Goal: Communication & Community: Share content

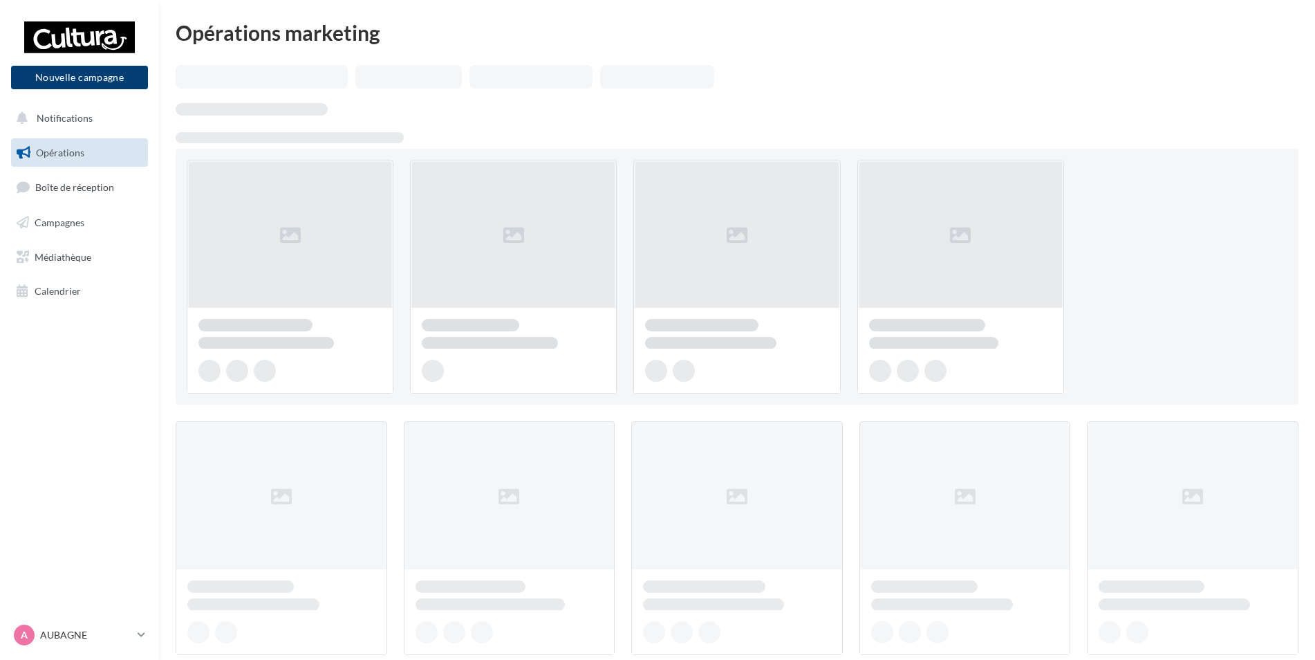
click at [91, 82] on button "Nouvelle campagne" at bounding box center [79, 78] width 137 height 24
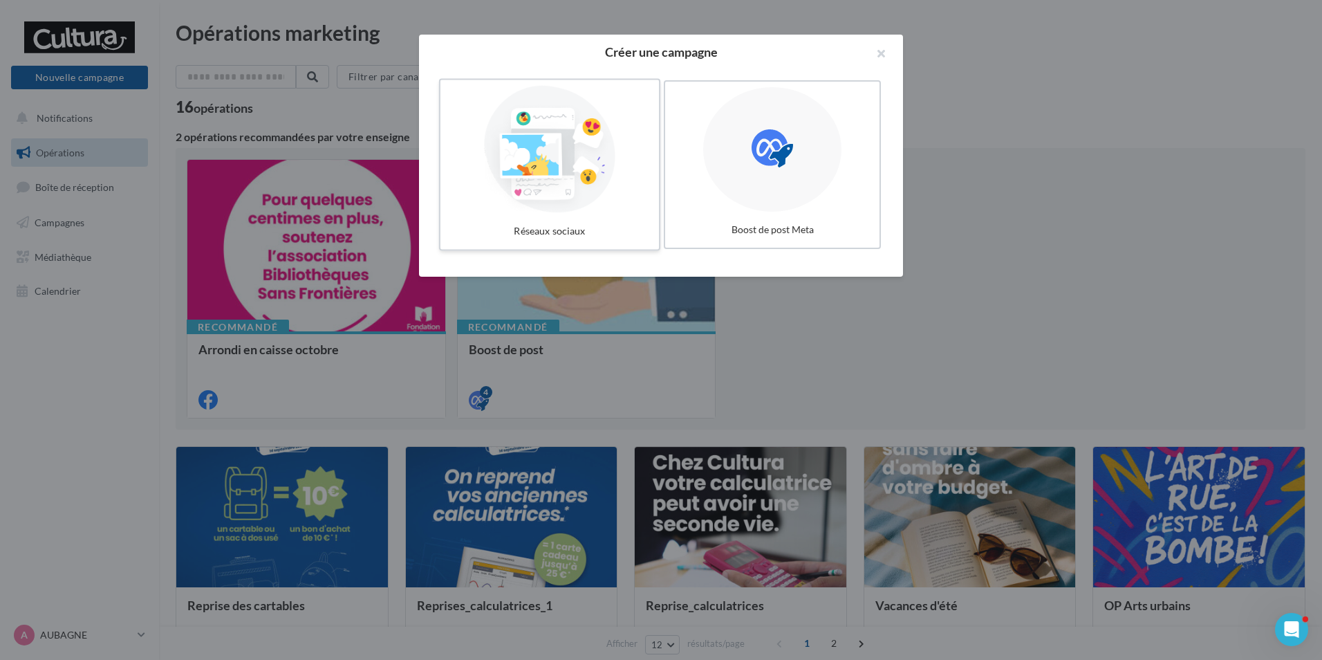
click at [580, 163] on div at bounding box center [549, 149] width 207 height 127
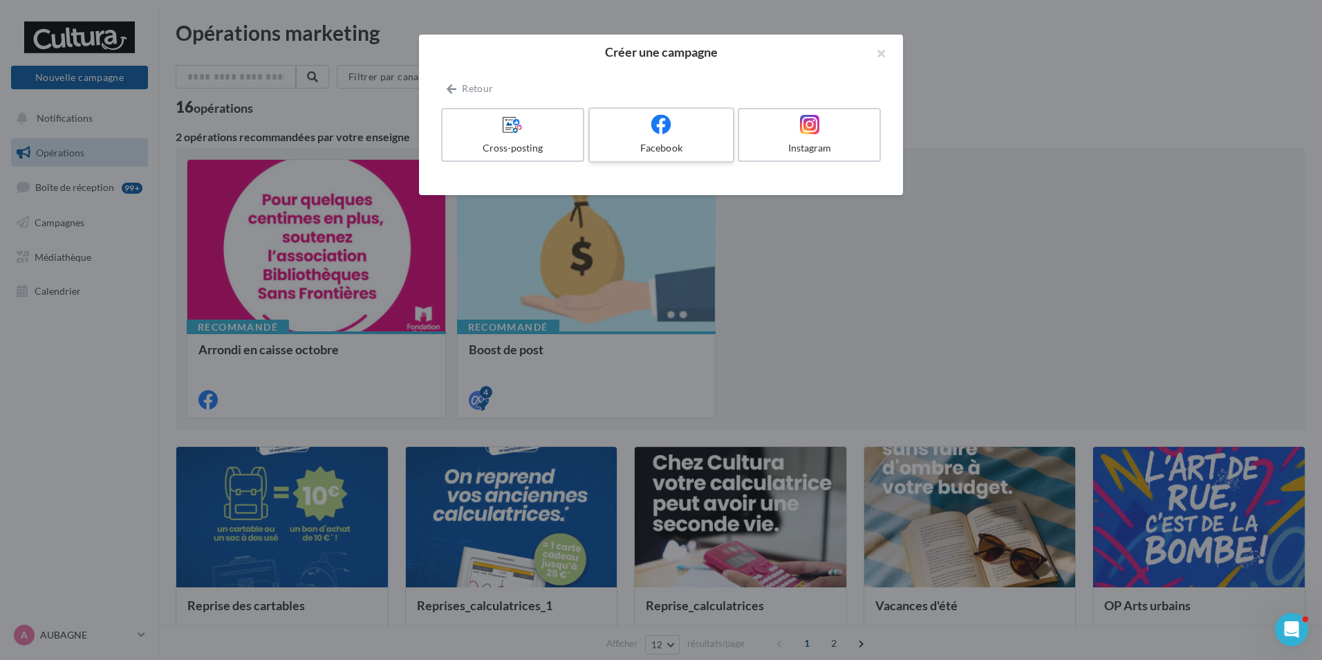
click at [630, 137] on label "Facebook" at bounding box center [662, 134] width 146 height 55
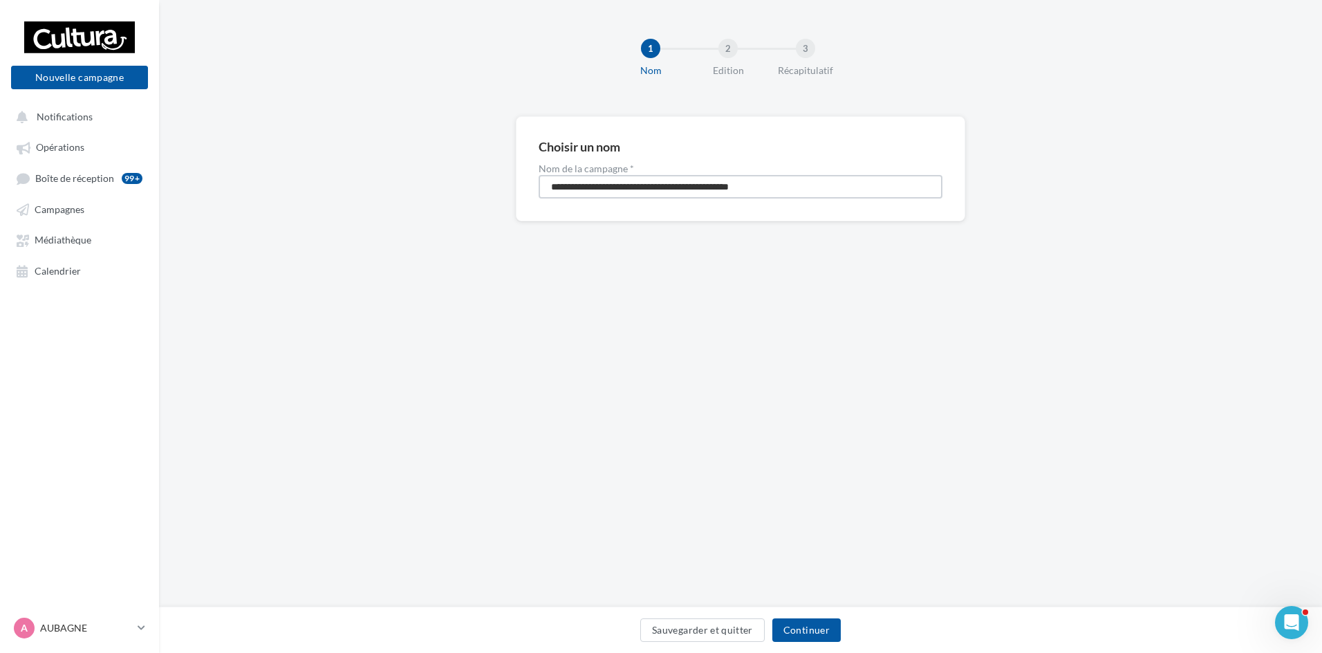
drag, startPoint x: 797, startPoint y: 191, endPoint x: 454, endPoint y: 198, distance: 343.8
click at [456, 198] on div "**********" at bounding box center [740, 190] width 1163 height 149
type input "**********"
click at [815, 627] on button "Continuer" at bounding box center [807, 630] width 68 height 24
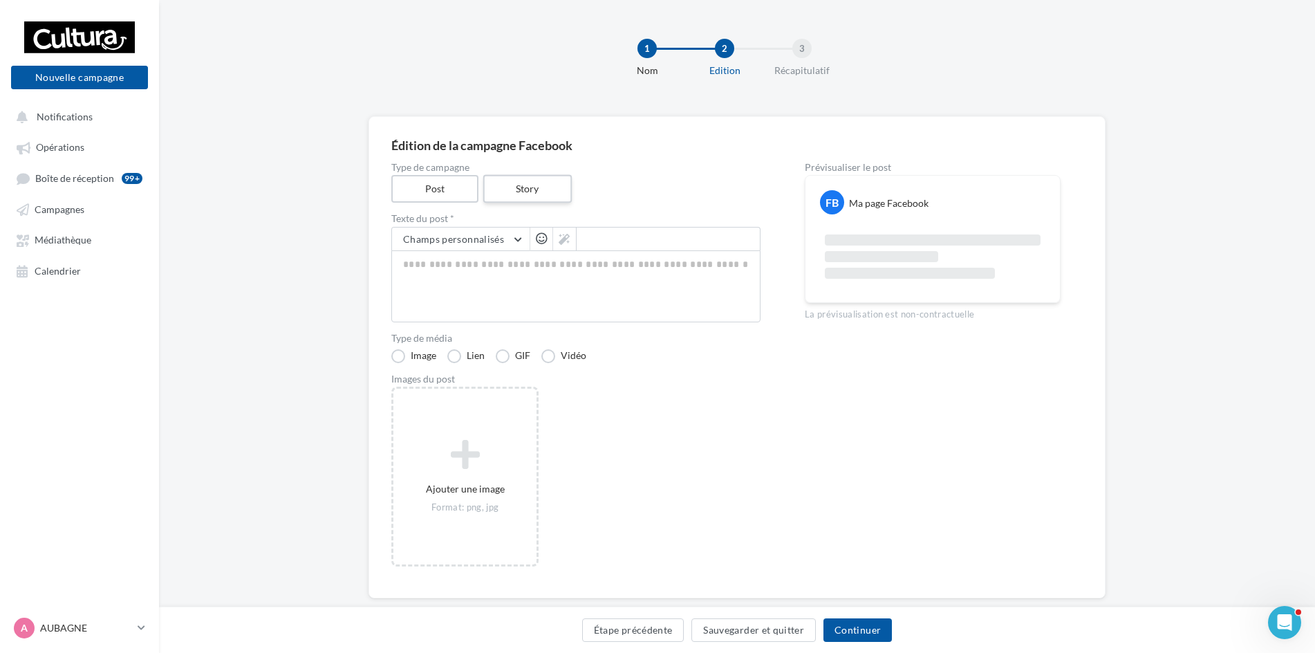
click at [515, 194] on label "Story" at bounding box center [527, 189] width 89 height 28
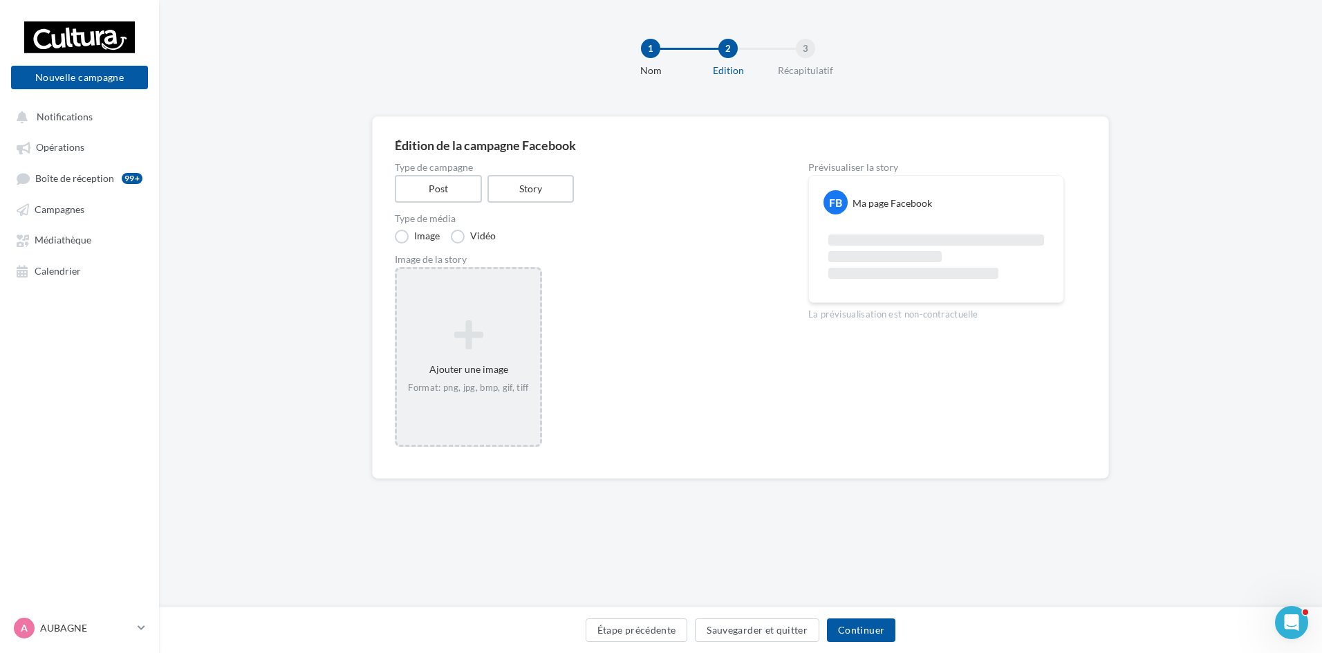
click at [472, 330] on icon at bounding box center [469, 334] width 132 height 33
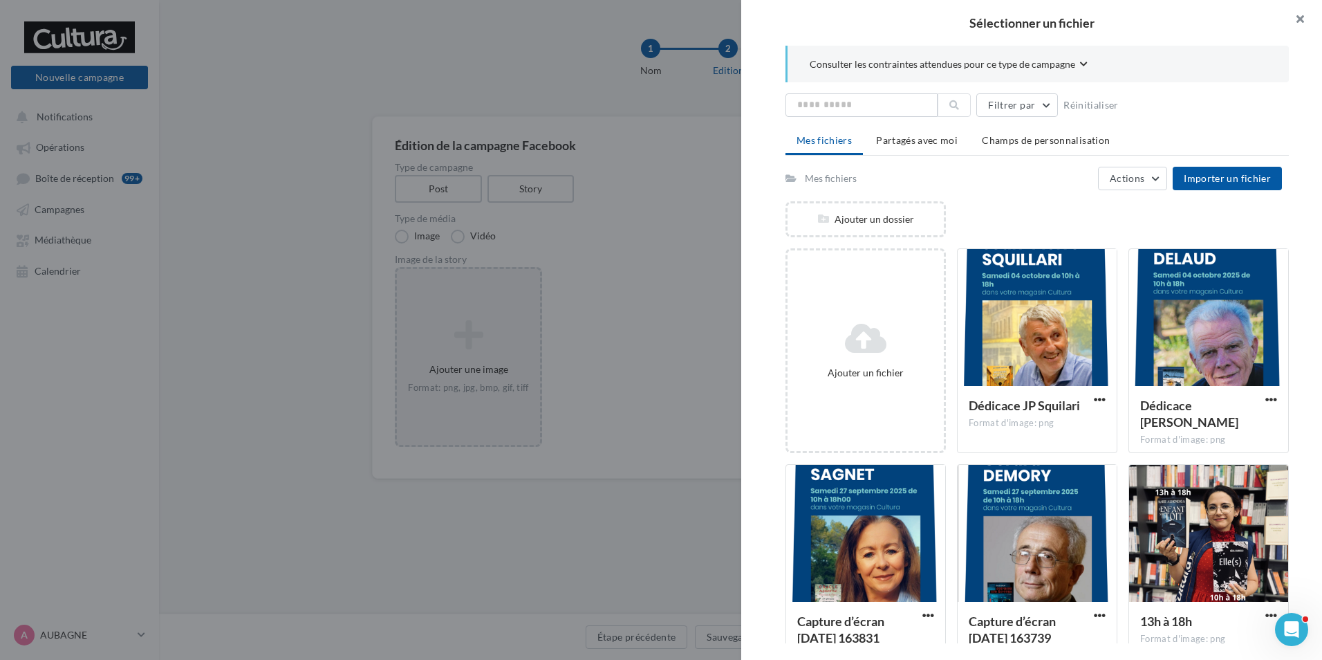
click at [1300, 19] on button "button" at bounding box center [1294, 20] width 55 height 41
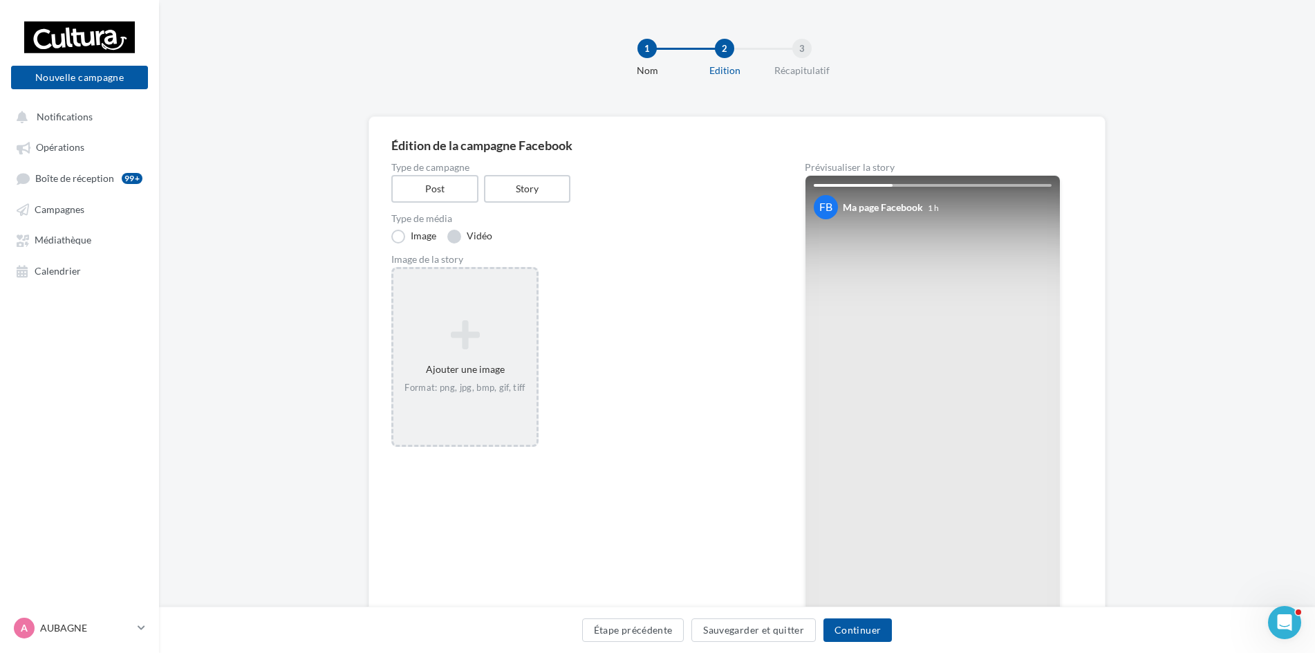
click at [465, 231] on label "Vidéo" at bounding box center [469, 237] width 45 height 14
click at [472, 341] on icon at bounding box center [465, 334] width 132 height 33
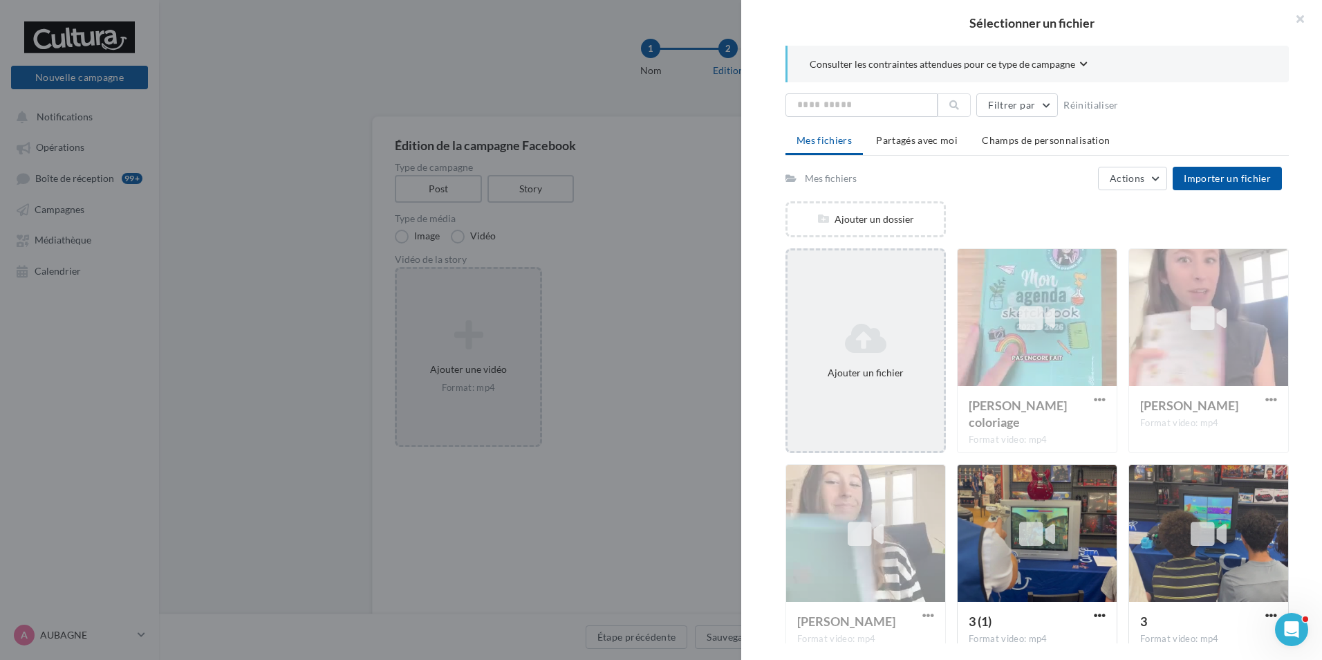
click at [883, 299] on div "Ajouter un fichier" at bounding box center [866, 350] width 160 height 205
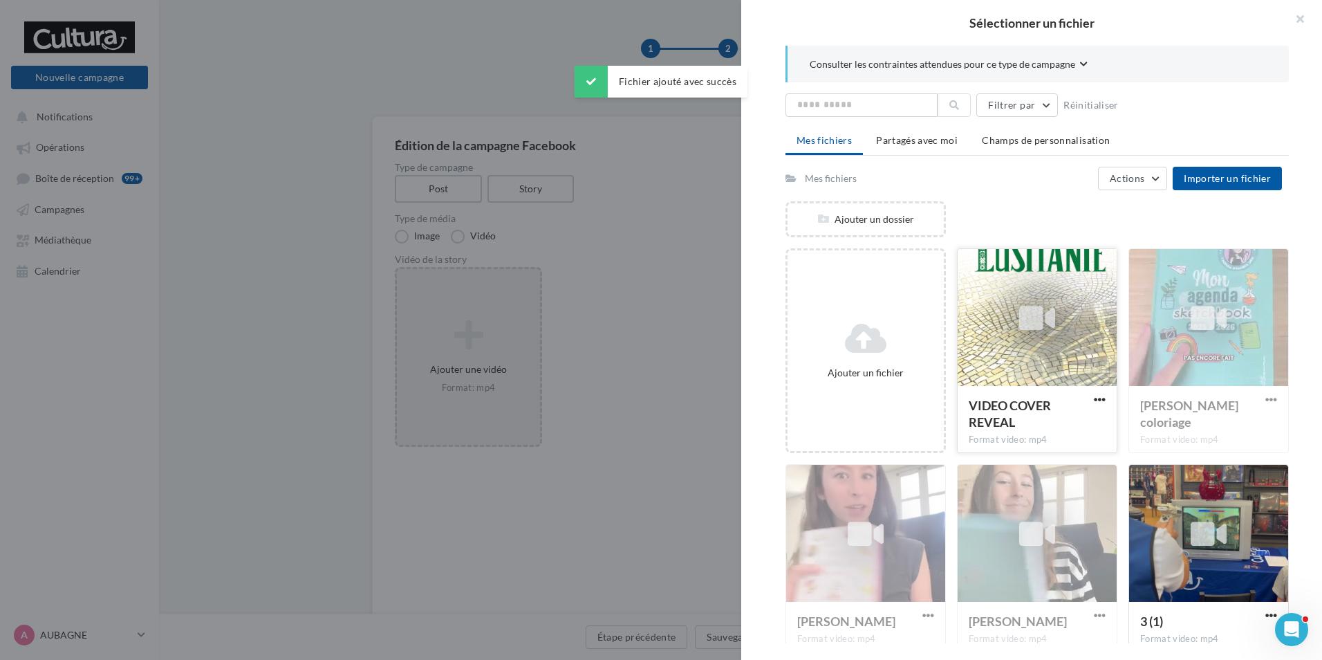
click at [1030, 336] on div at bounding box center [1037, 318] width 36 height 46
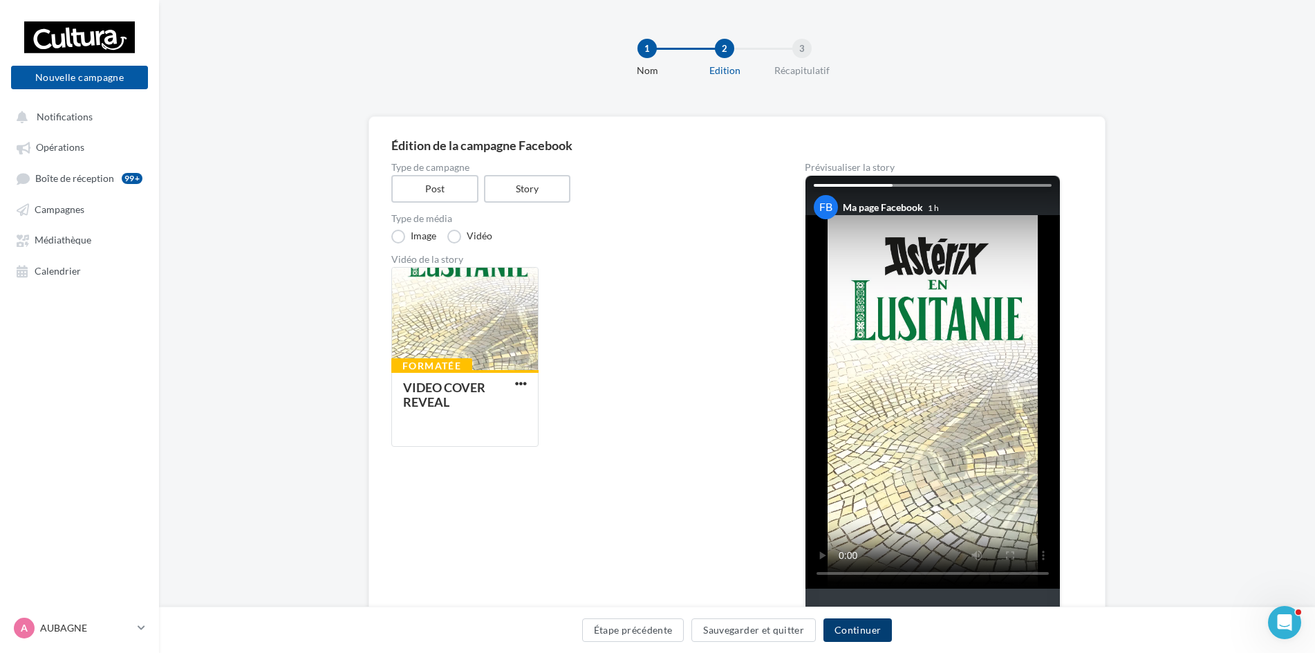
click at [837, 626] on button "Continuer" at bounding box center [858, 630] width 68 height 24
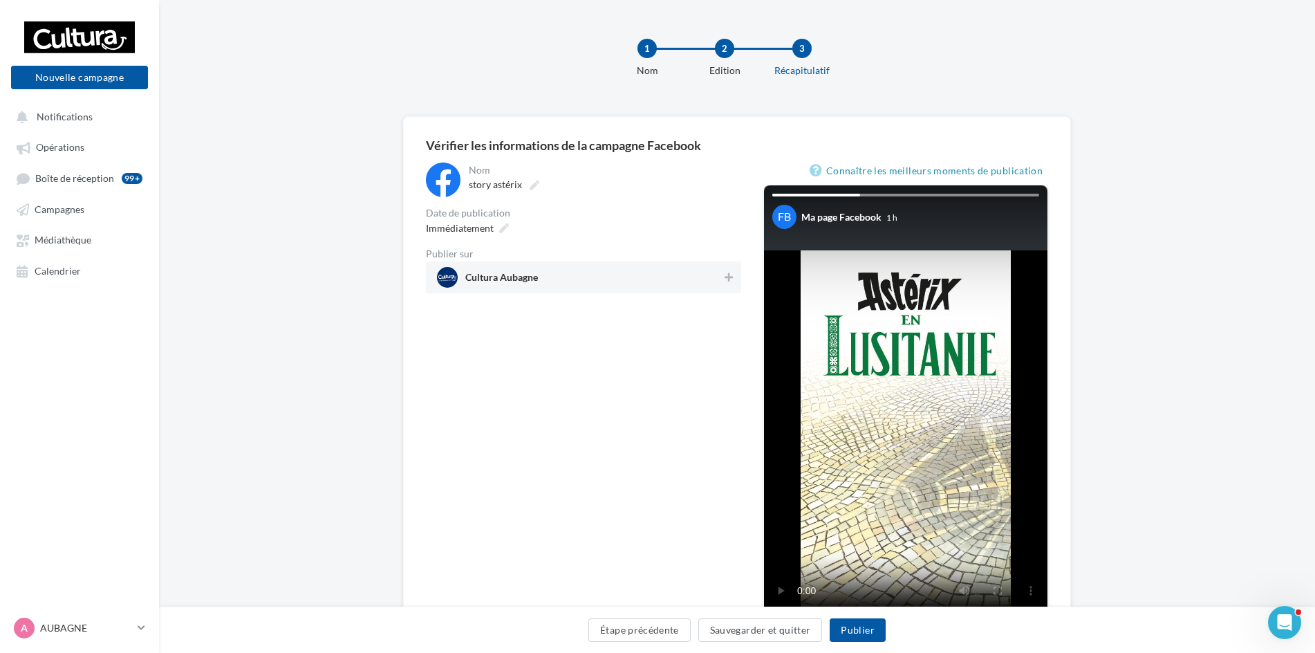
click at [539, 282] on span "Cultura Aubagne" at bounding box center [579, 277] width 285 height 21
click at [856, 625] on button "Publier" at bounding box center [857, 630] width 55 height 24
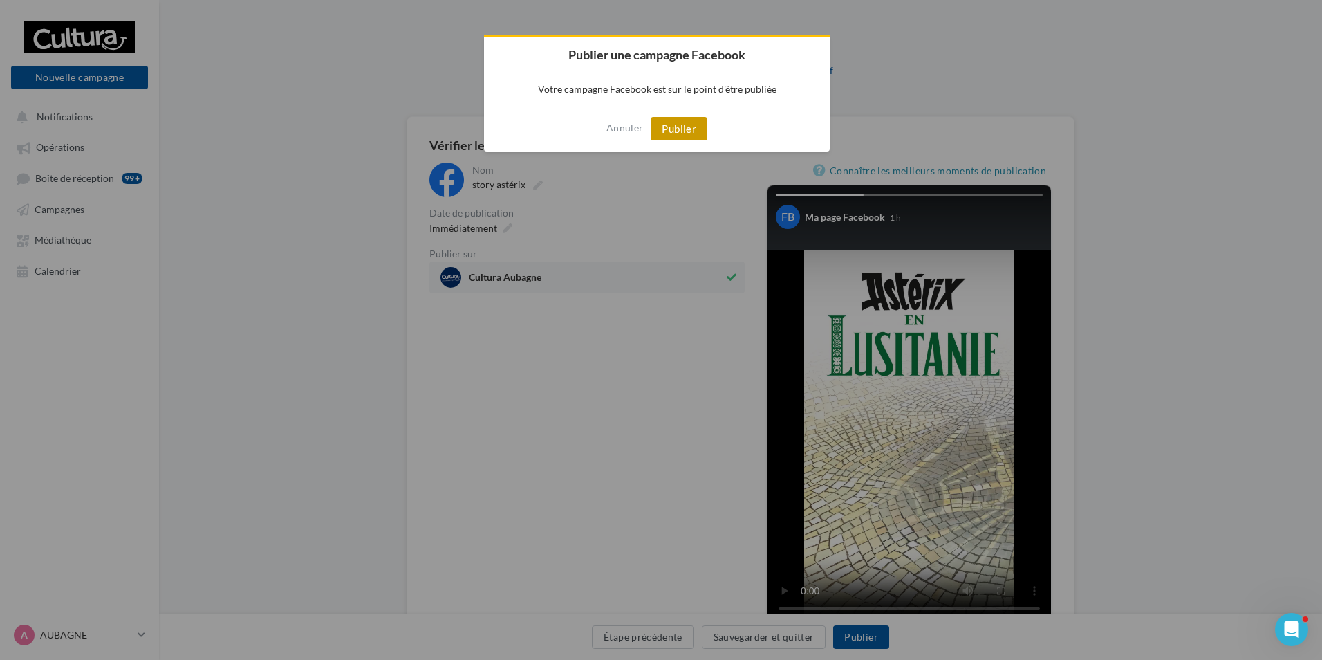
click at [669, 127] on button "Publier" at bounding box center [679, 129] width 57 height 24
